Goal: Information Seeking & Learning: Find contact information

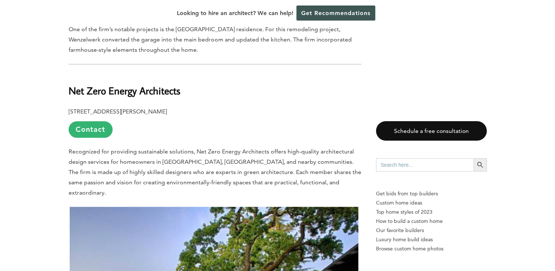
scroll to position [881, 0]
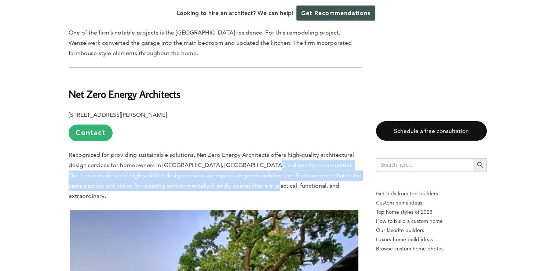
drag, startPoint x: 260, startPoint y: 152, endPoint x: 249, endPoint y: 165, distance: 16.7
click at [249, 165] on p "Recognized for providing sustainable solutions, Net Zero Energy Architects offe…" at bounding box center [215, 175] width 293 height 51
click at [249, 165] on span "Recognized for providing sustainable solutions, Net Zero Energy Architects offe…" at bounding box center [215, 175] width 293 height 48
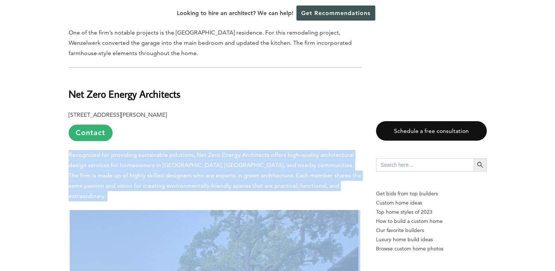
click at [249, 165] on span "Recognized for providing sustainable solutions, Net Zero Energy Architects offe…" at bounding box center [215, 175] width 293 height 48
drag, startPoint x: 249, startPoint y: 165, endPoint x: 197, endPoint y: 168, distance: 52.2
click at [197, 168] on span "Recognized for providing sustainable solutions, Net Zero Energy Architects offe…" at bounding box center [215, 175] width 293 height 48
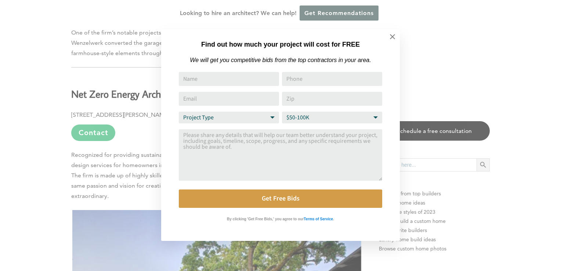
click at [135, 182] on div "Find out how much your project will cost for FREE We will get you competitive b…" at bounding box center [280, 135] width 561 height 271
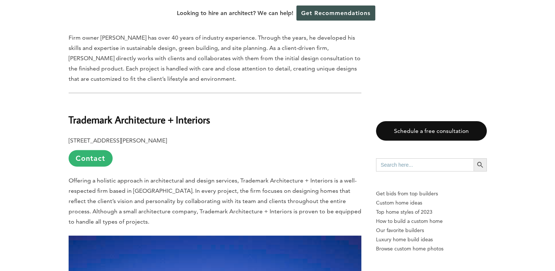
scroll to position [1614, 0]
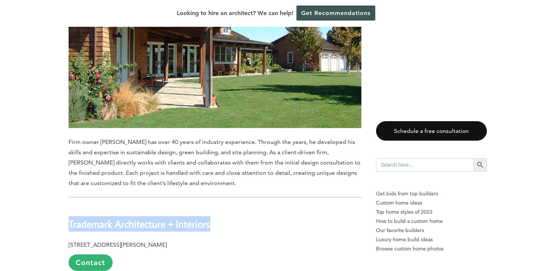
drag, startPoint x: 54, startPoint y: 169, endPoint x: 230, endPoint y: 176, distance: 175.5
drag, startPoint x: 230, startPoint y: 176, endPoint x: 161, endPoint y: 171, distance: 68.5
copy b "Trademark Architecture + Interiors"
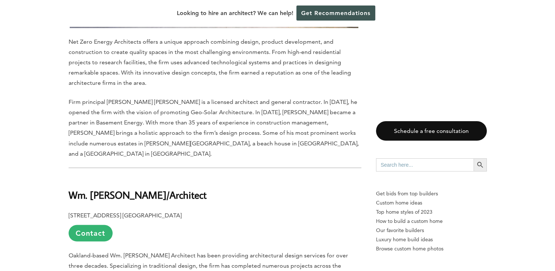
scroll to position [1247, 0]
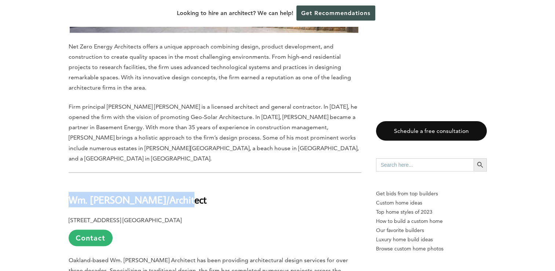
drag, startPoint x: 75, startPoint y: 160, endPoint x: 186, endPoint y: 168, distance: 111.5
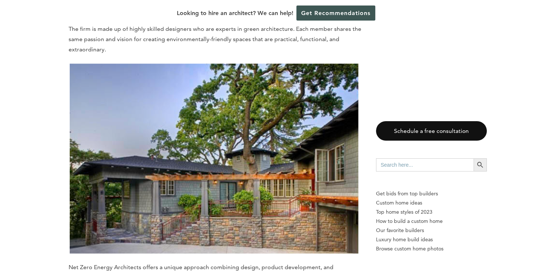
scroll to position [917, 0]
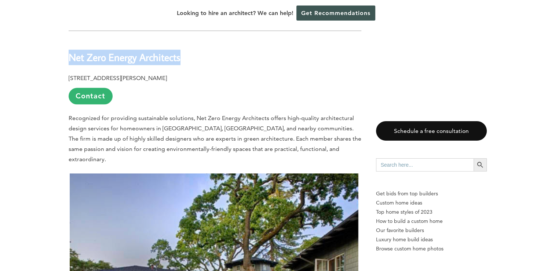
drag, startPoint x: 61, startPoint y: 37, endPoint x: 198, endPoint y: 44, distance: 137.8
drag, startPoint x: 198, startPoint y: 44, endPoint x: 164, endPoint y: 45, distance: 34.1
copy b "Net Zero Energy Architects"
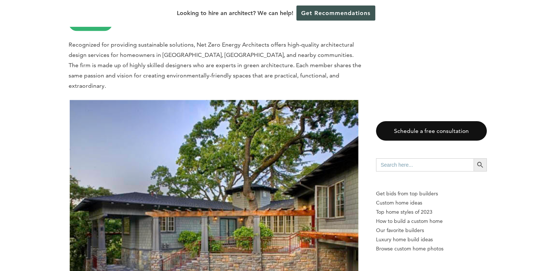
scroll to position [844, 0]
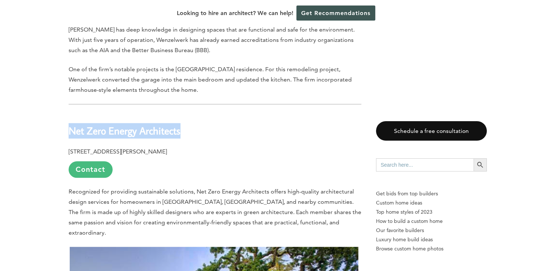
click at [102, 161] on link "Contact" at bounding box center [91, 169] width 44 height 17
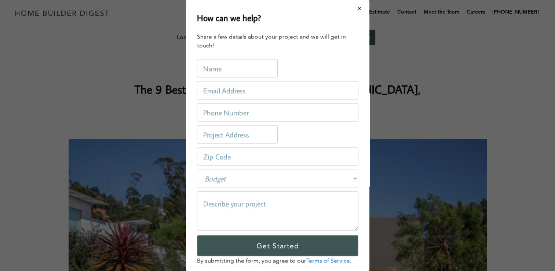
scroll to position [0, 0]
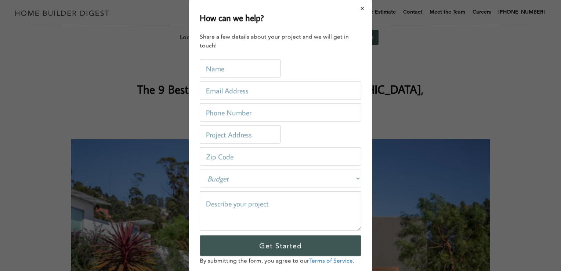
click at [356, 9] on button "Close modal" at bounding box center [362, 8] width 19 height 15
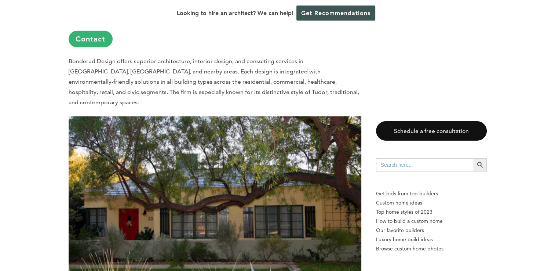
scroll to position [2128, 0]
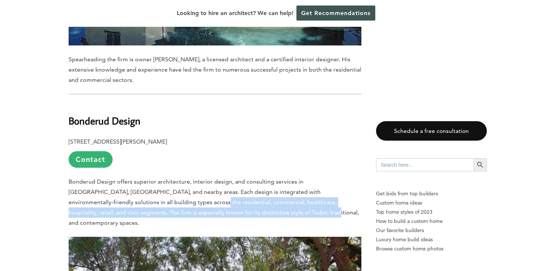
drag, startPoint x: 101, startPoint y: 150, endPoint x: 197, endPoint y: 166, distance: 96.8
click at [197, 176] on p "Bonderud Design offers superior architecture, interior design, and consulting s…" at bounding box center [215, 201] width 293 height 51
click at [197, 178] on span "Bonderud Design offers superior architecture, interior design, and consulting s…" at bounding box center [214, 202] width 291 height 48
click at [191, 178] on span "Bonderud Design offers superior architecture, interior design, and consulting s…" at bounding box center [214, 202] width 291 height 48
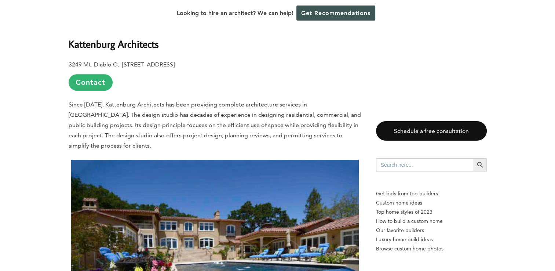
scroll to position [2972, 0]
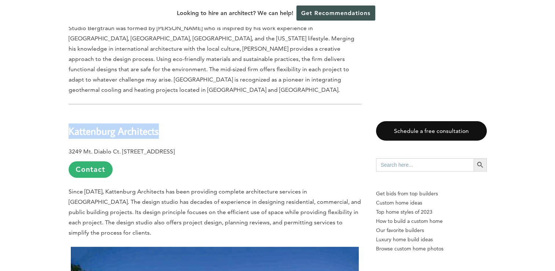
drag, startPoint x: 163, startPoint y: 60, endPoint x: 35, endPoint y: 47, distance: 128.7
drag, startPoint x: 35, startPoint y: 47, endPoint x: 71, endPoint y: 60, distance: 38.0
copy b "Kattenburg Architects"
